Goal: Find specific page/section: Find specific page/section

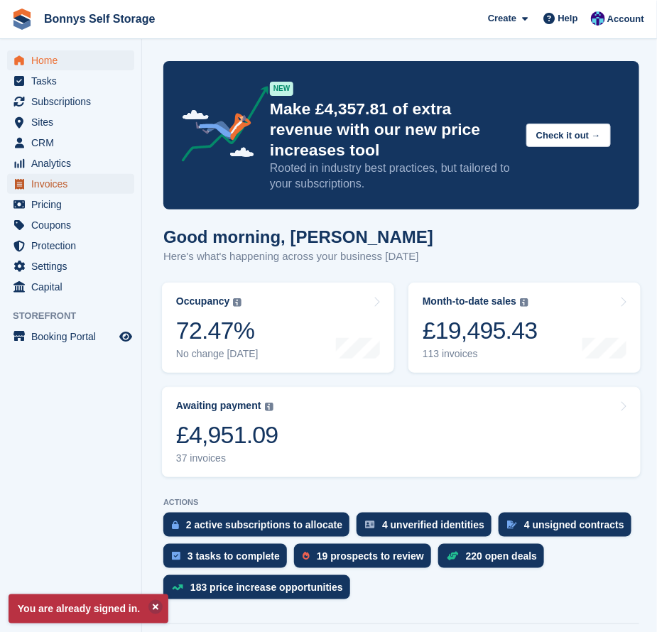
click at [58, 179] on span "Invoices" at bounding box center [73, 184] width 85 height 20
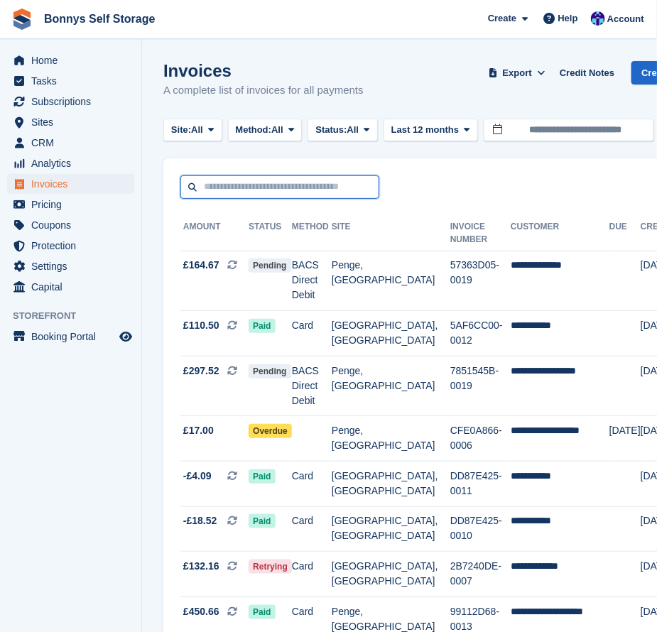
click at [246, 181] on input "text" at bounding box center [279, 186] width 199 height 23
paste input "**********"
type input "**********"
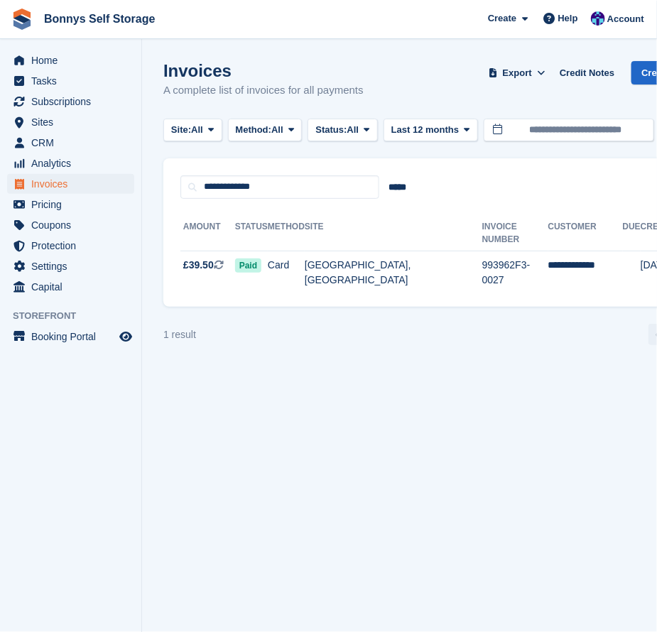
click at [428, 415] on section "Invoices A complete list of invoices for all payments Export Export Invoices Ex…" at bounding box center [445, 316] width 607 height 632
drag, startPoint x: 464, startPoint y: 385, endPoint x: 442, endPoint y: 387, distance: 21.4
click at [443, 387] on section "Invoices A complete list of invoices for all payments Export Export Invoices Ex…" at bounding box center [445, 316] width 607 height 632
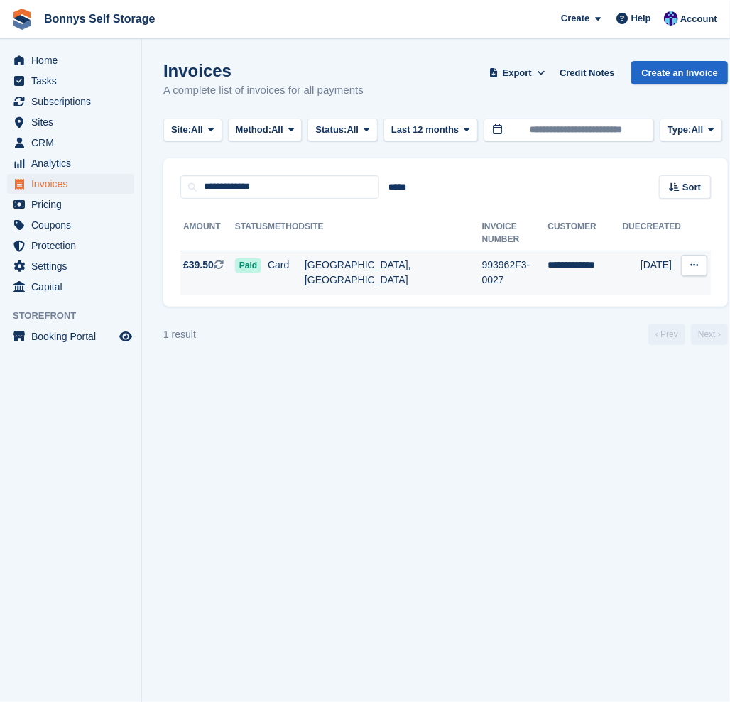
click at [334, 251] on td "[GEOGRAPHIC_DATA], [GEOGRAPHIC_DATA]" at bounding box center [394, 273] width 178 height 45
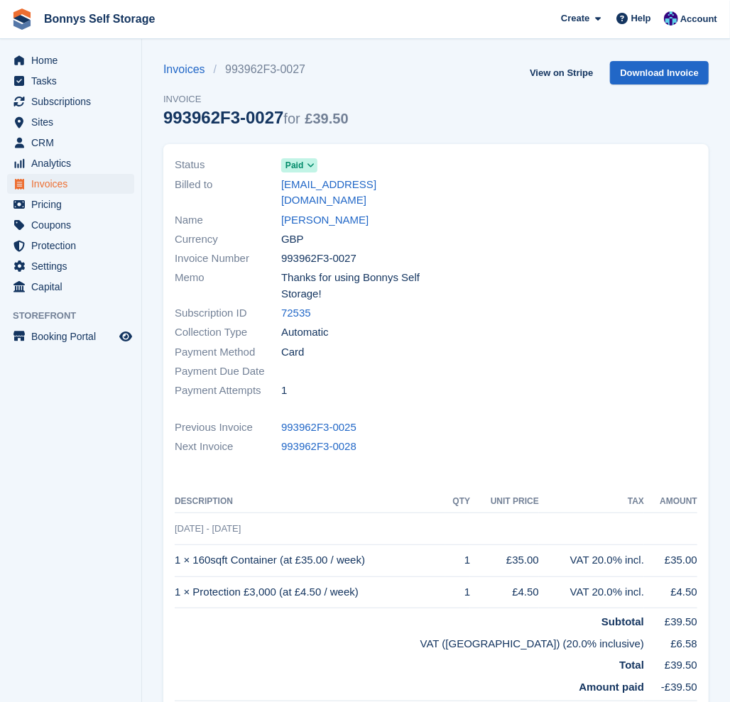
drag, startPoint x: 285, startPoint y: 114, endPoint x: 155, endPoint y: 113, distance: 130.0
click at [155, 113] on section "Invoices 993962F3-0027 Invoice 993962F3-0027 for £39.50 View on Stripe Download…" at bounding box center [436, 465] width 588 height 930
copy div "993962F3-0027"
